Goal: Navigation & Orientation: Find specific page/section

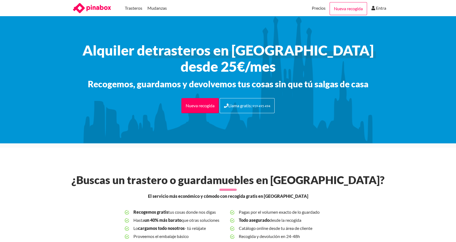
click at [18, 8] on header "Trasteros Mudanzas MENU Precios Nueva recogida Entra" at bounding box center [228, 8] width 456 height 16
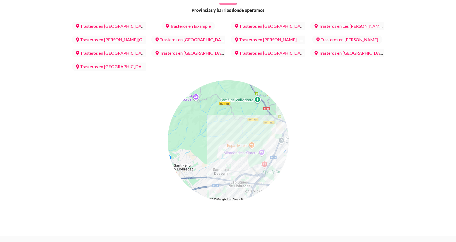
scroll to position [2292, 0]
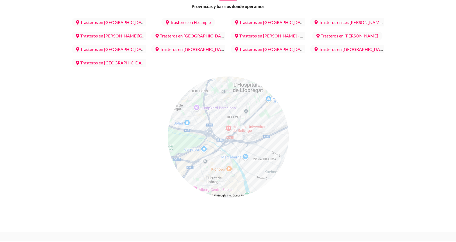
drag, startPoint x: 243, startPoint y: 107, endPoint x: 209, endPoint y: 184, distance: 84.8
click at [209, 184] on div at bounding box center [228, 137] width 121 height 121
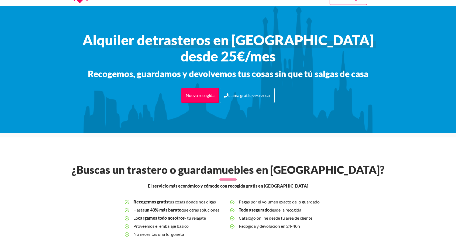
scroll to position [0, 0]
